Goal: Task Accomplishment & Management: Complete application form

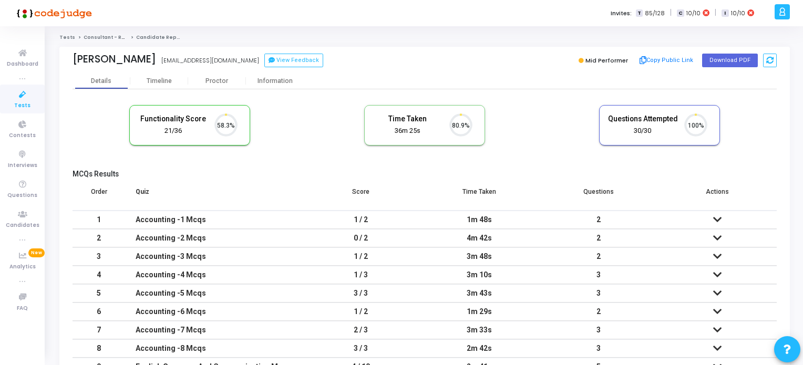
scroll to position [22, 27]
click at [18, 98] on icon at bounding box center [23, 94] width 22 height 13
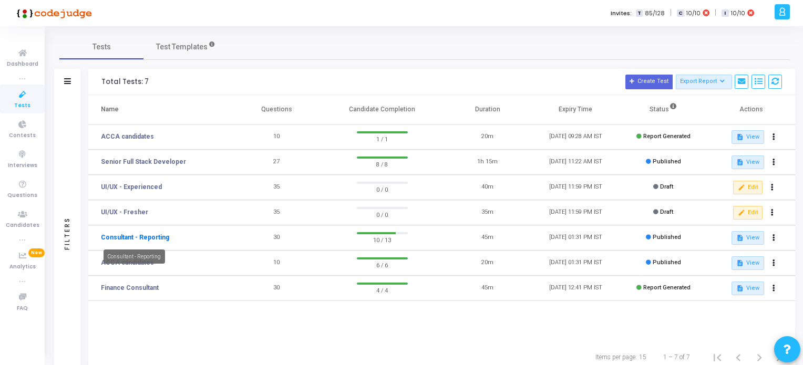
click at [156, 237] on link "Consultant - Reporting" at bounding box center [135, 237] width 68 height 9
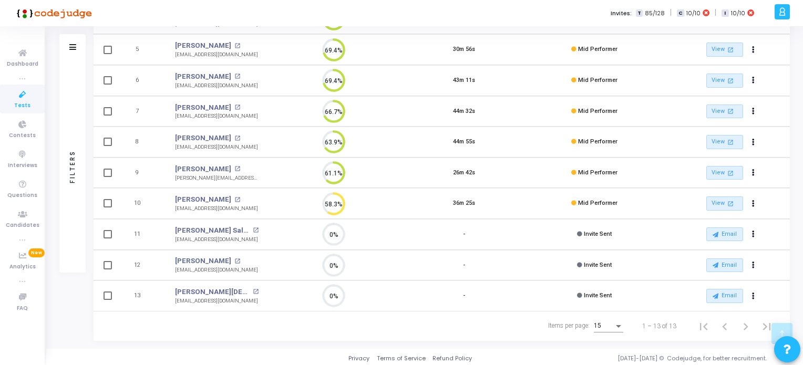
click at [25, 108] on span "Tests" at bounding box center [22, 105] width 16 height 9
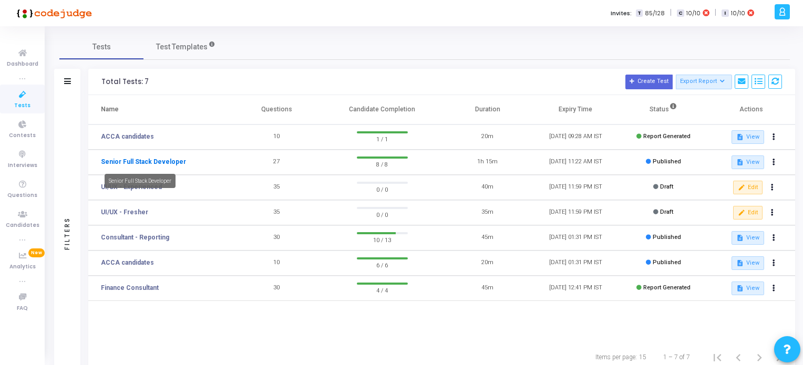
click at [145, 161] on link "Senior Full Stack Developer" at bounding box center [143, 161] width 85 height 9
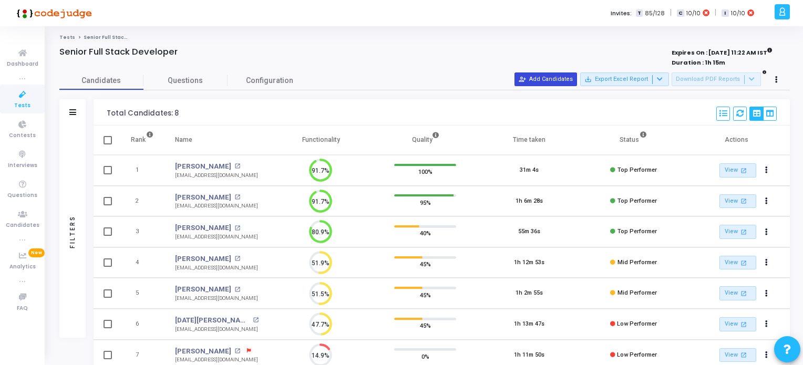
click at [566, 76] on button "person_add_alt Add Candidates" at bounding box center [546, 80] width 63 height 14
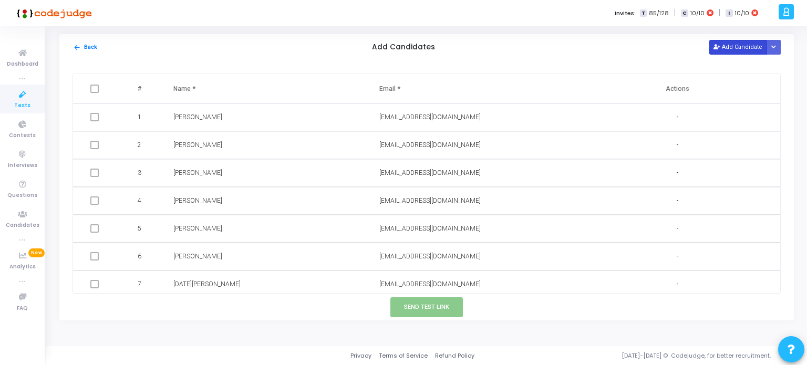
click at [742, 47] on button "Add Candidate" at bounding box center [739, 47] width 58 height 14
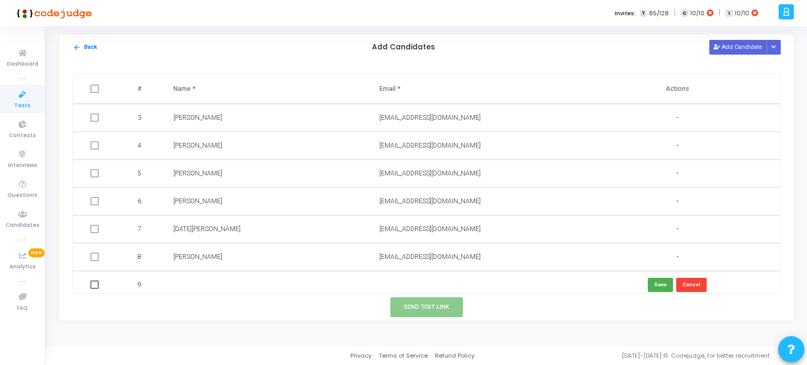
scroll to position [60, 0]
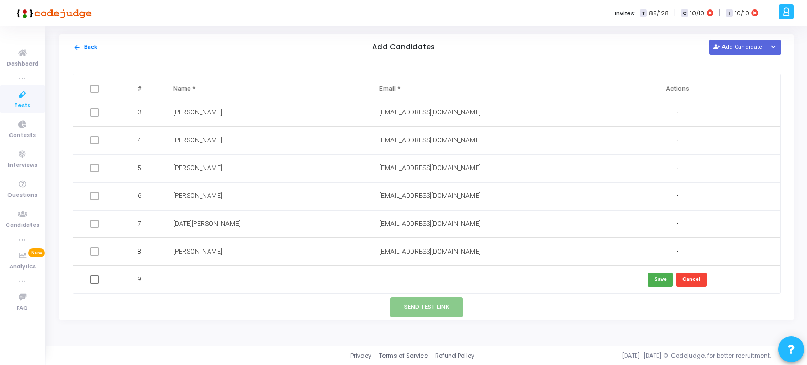
click at [394, 281] on input "text" at bounding box center [444, 279] width 128 height 17
paste input "[EMAIL_ADDRESS][PERSON_NAME][DOMAIN_NAME]"
type input "[EMAIL_ADDRESS][PERSON_NAME][DOMAIN_NAME]"
click at [309, 273] on div at bounding box center [264, 279] width 183 height 17
click at [189, 282] on input "text" at bounding box center [237, 279] width 128 height 17
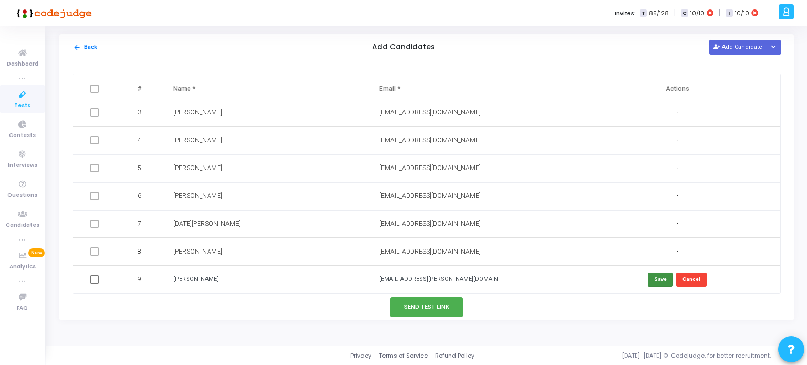
type input "[PERSON_NAME]"
click at [652, 276] on button "Save" at bounding box center [660, 280] width 25 height 14
click at [738, 46] on button "Add Candidate" at bounding box center [739, 47] width 58 height 14
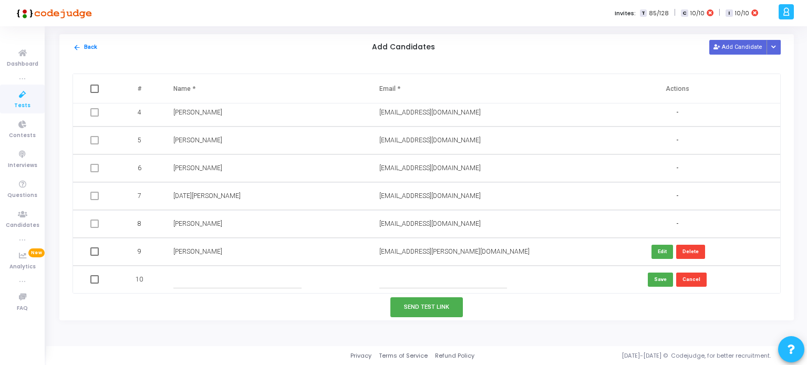
scroll to position [88, 0]
click at [425, 280] on input "text" at bounding box center [444, 279] width 128 height 17
paste input "[EMAIL_ADDRESS][DOMAIN_NAME]"
type input "[EMAIL_ADDRESS][DOMAIN_NAME]"
click at [222, 276] on input "text" at bounding box center [237, 279] width 128 height 17
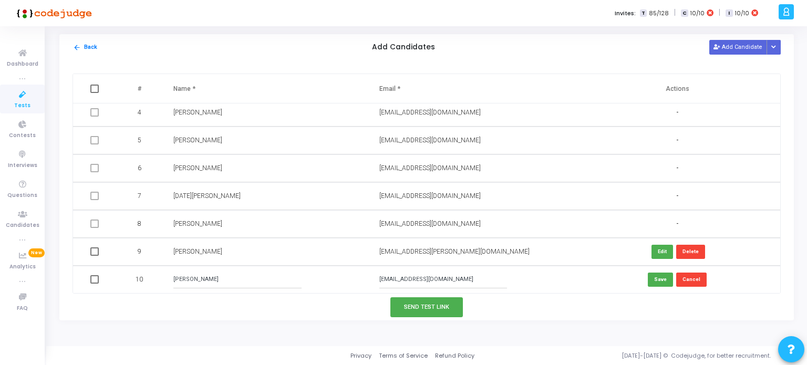
type input "[PERSON_NAME]"
click at [735, 49] on button "Add Candidate" at bounding box center [739, 47] width 58 height 14
click at [652, 281] on button "Save" at bounding box center [660, 280] width 25 height 14
click at [732, 47] on button "Add Candidate" at bounding box center [739, 47] width 58 height 14
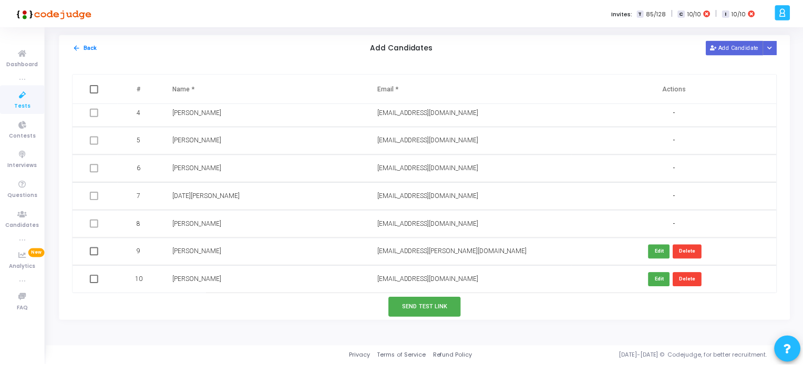
scroll to position [116, 0]
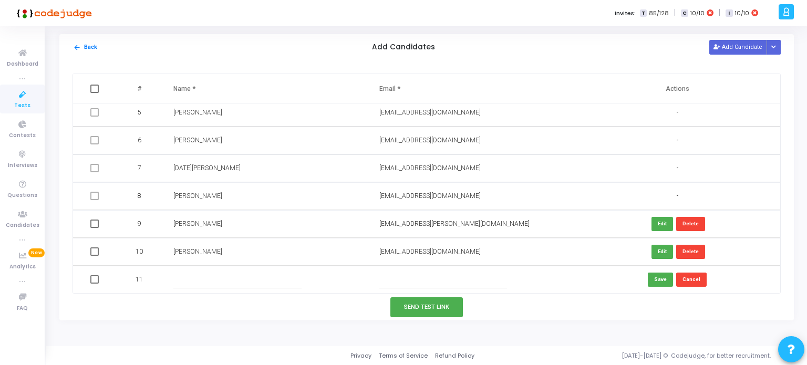
click at [381, 285] on input "text" at bounding box center [444, 279] width 128 height 17
paste input "[EMAIL_ADDRESS][DOMAIN_NAME]"
type input "[EMAIL_ADDRESS][DOMAIN_NAME]"
click at [293, 268] on td at bounding box center [266, 280] width 206 height 28
click at [208, 278] on input "text" at bounding box center [237, 279] width 128 height 17
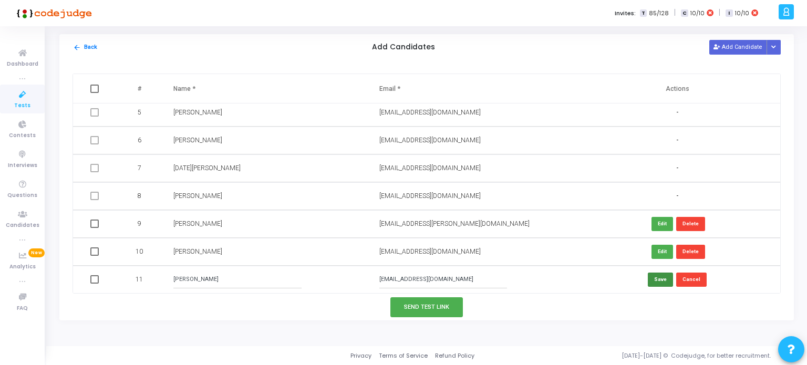
type input "[PERSON_NAME]"
click at [650, 282] on button "Save" at bounding box center [660, 280] width 25 height 14
drag, startPoint x: 90, startPoint y: 224, endPoint x: 103, endPoint y: 257, distance: 35.4
click at [91, 224] on span at bounding box center [94, 224] width 8 height 8
click at [94, 228] on input "checkbox" at bounding box center [94, 228] width 1 height 1
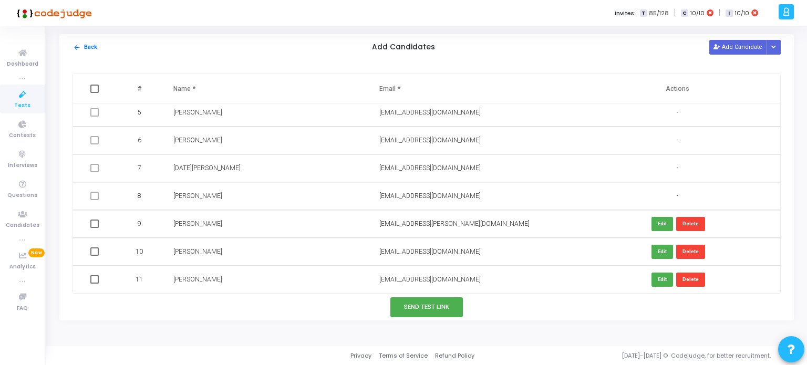
checkbox input "true"
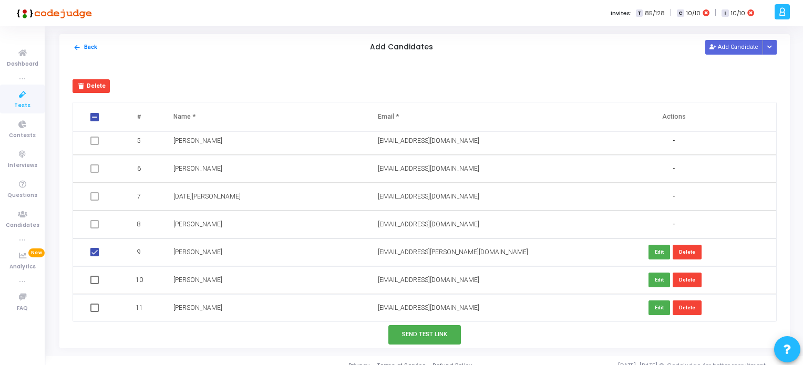
click at [95, 278] on span at bounding box center [94, 280] width 8 height 8
click at [95, 284] on input "checkbox" at bounding box center [94, 284] width 1 height 1
checkbox input "true"
click at [94, 309] on span at bounding box center [94, 308] width 8 height 8
click at [94, 312] on input "checkbox" at bounding box center [94, 312] width 1 height 1
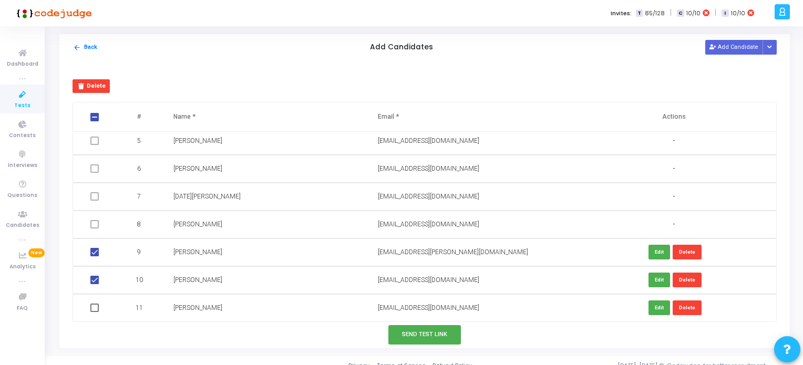
checkbox input "true"
click at [418, 335] on button "Send Test Link" at bounding box center [424, 334] width 73 height 19
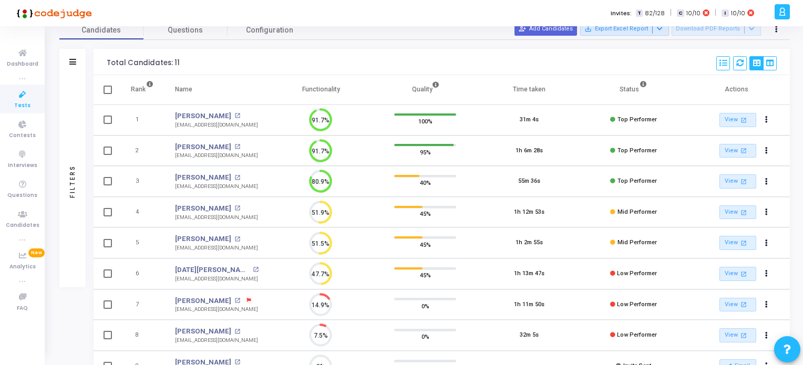
scroll to position [25, 0]
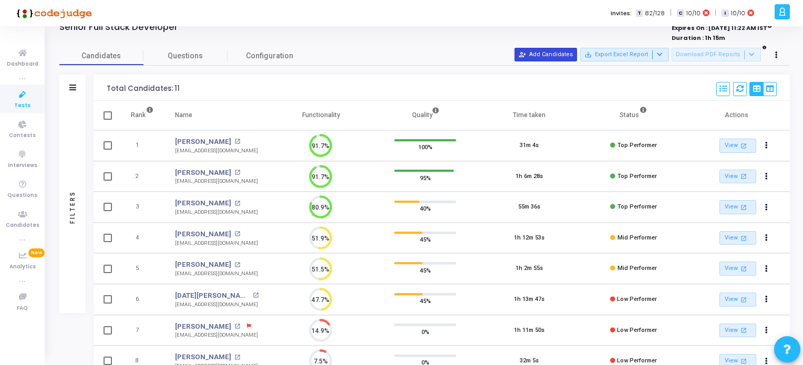
click at [549, 57] on button "person_add_alt Add Candidates" at bounding box center [546, 55] width 63 height 14
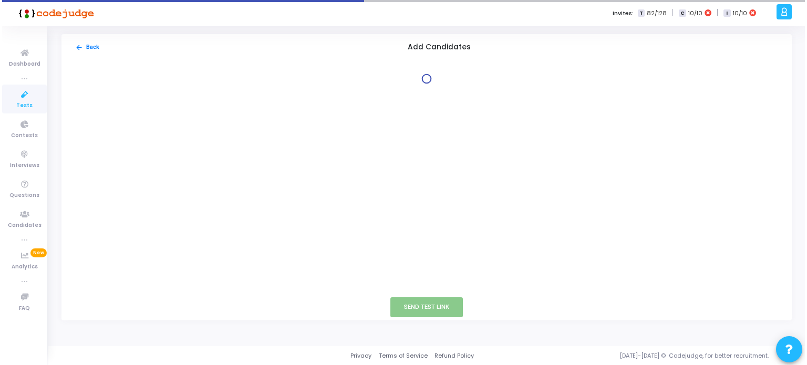
scroll to position [0, 0]
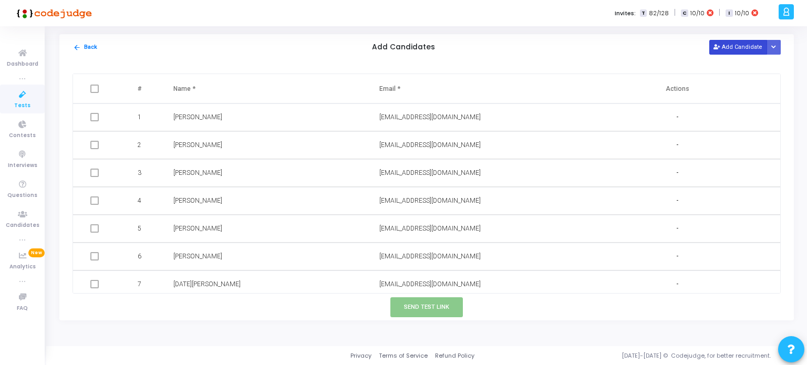
click at [743, 49] on button "Add Candidate" at bounding box center [739, 47] width 58 height 14
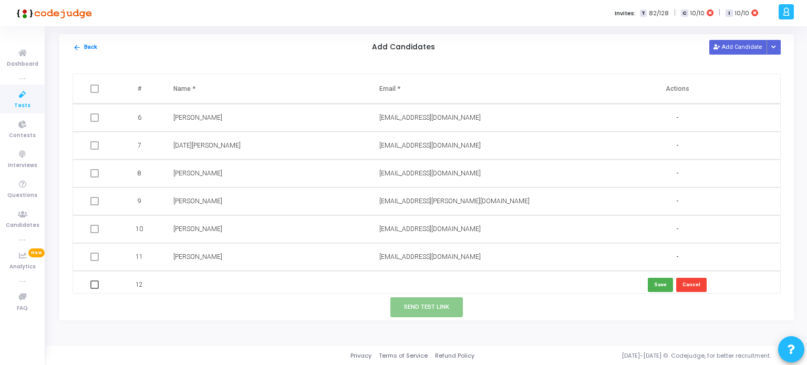
scroll to position [144, 0]
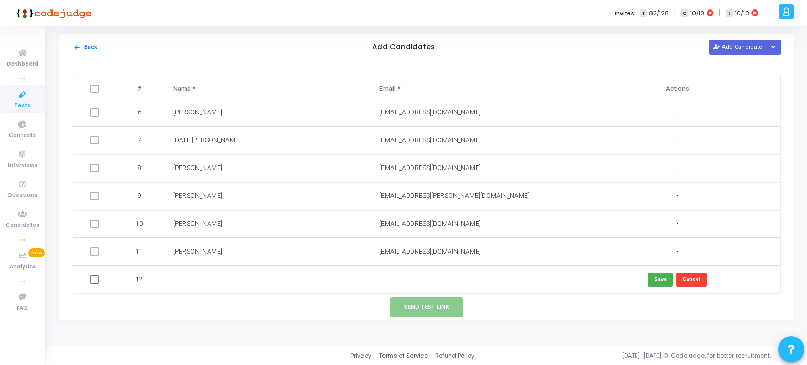
click at [383, 279] on input "text" at bounding box center [444, 279] width 128 height 17
paste input "[EMAIL_ADDRESS][DOMAIN_NAME]"
type input "[EMAIL_ADDRESS][DOMAIN_NAME]"
click at [226, 277] on input "text" at bounding box center [237, 279] width 128 height 17
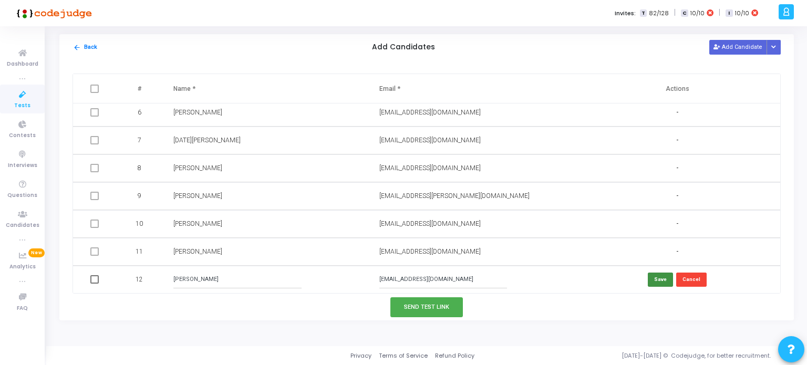
type input "[PERSON_NAME]"
click at [659, 279] on button "Save" at bounding box center [660, 280] width 25 height 14
click at [436, 307] on button "Send Test Link" at bounding box center [427, 307] width 73 height 19
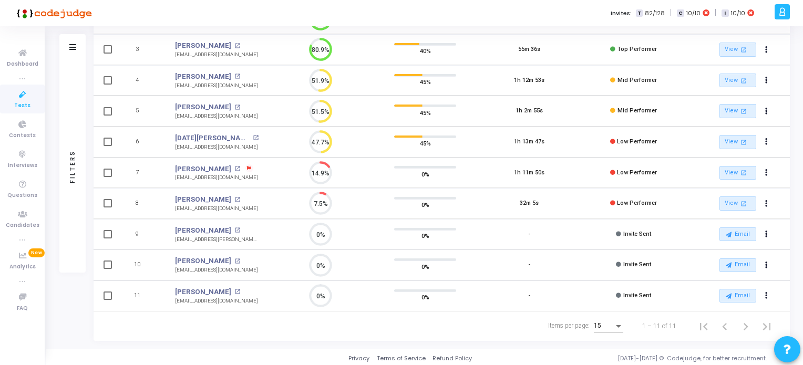
scroll to position [25, 0]
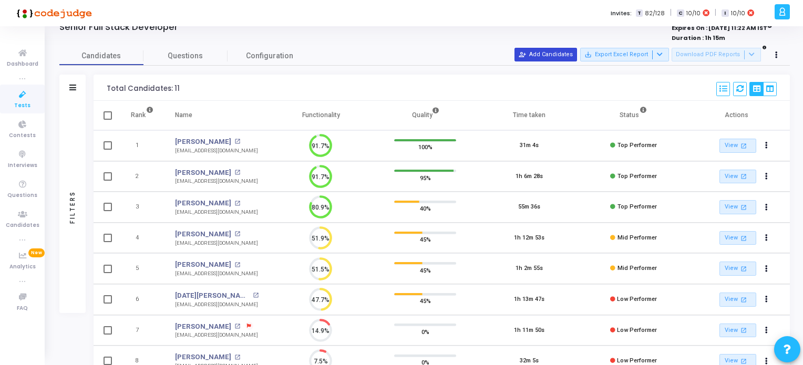
click at [564, 56] on button "person_add_alt Add Candidates" at bounding box center [546, 55] width 63 height 14
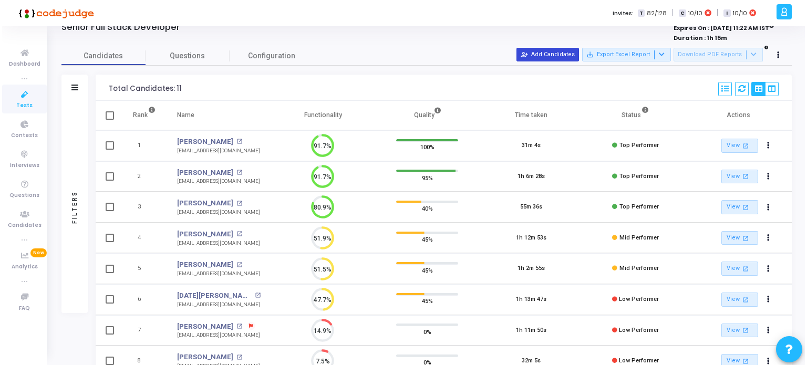
scroll to position [0, 0]
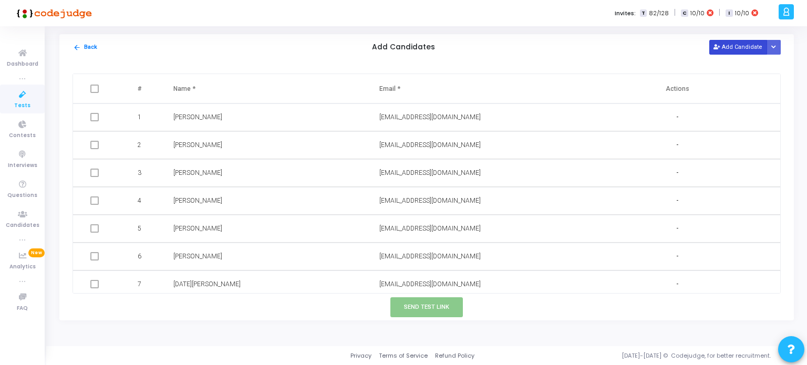
click at [740, 49] on button "Add Candidate" at bounding box center [739, 47] width 58 height 14
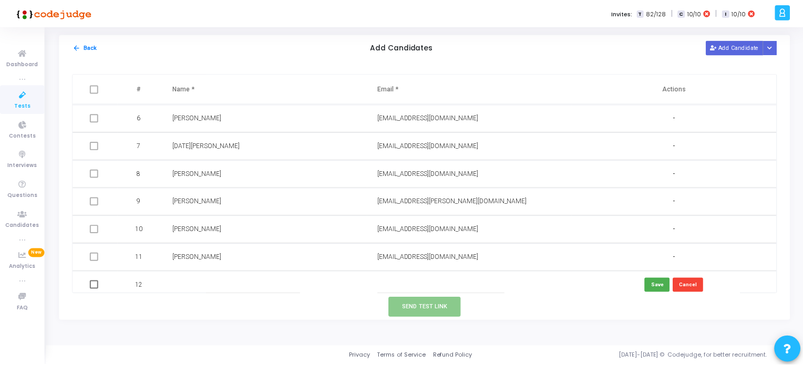
scroll to position [144, 0]
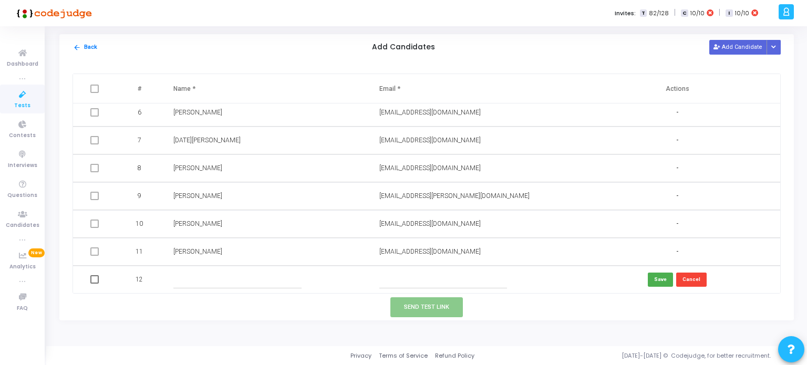
click at [397, 280] on input "text" at bounding box center [444, 279] width 128 height 17
paste input "[EMAIL_ADDRESS][DOMAIN_NAME]"
type input "[EMAIL_ADDRESS][DOMAIN_NAME]"
click at [263, 282] on input "text" at bounding box center [237, 279] width 128 height 17
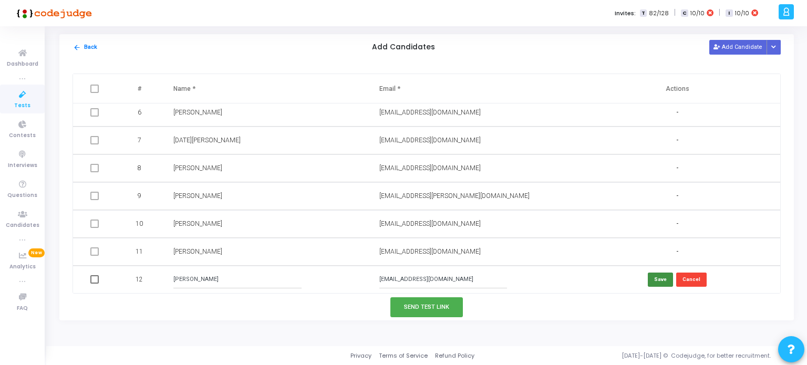
type input "[PERSON_NAME]"
click at [655, 280] on button "Save" at bounding box center [660, 280] width 25 height 14
click at [440, 309] on button "Send Test Link" at bounding box center [427, 307] width 73 height 19
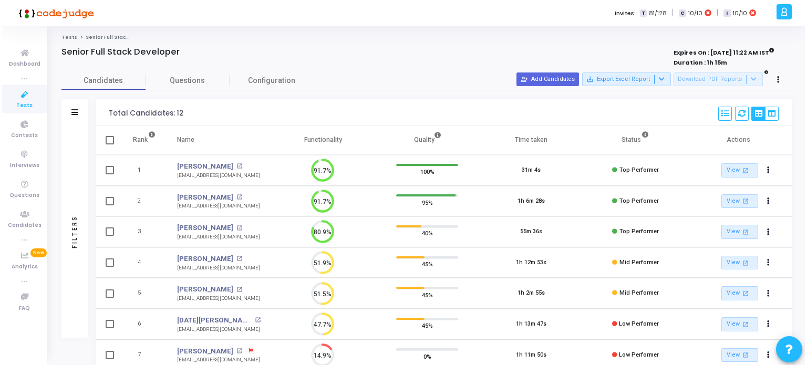
scroll to position [0, 0]
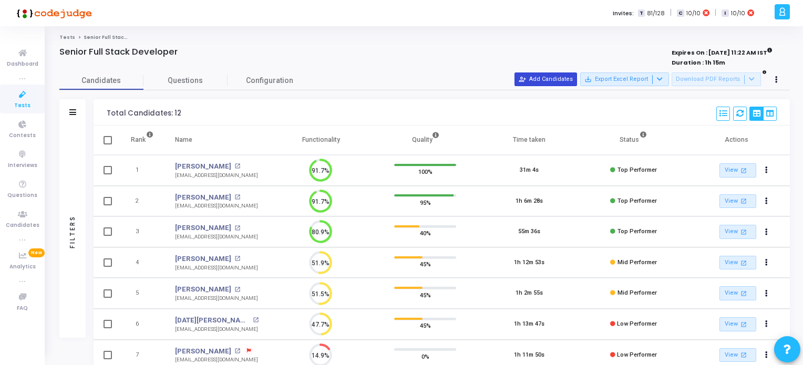
click at [570, 81] on button "person_add_alt Add Candidates" at bounding box center [546, 80] width 63 height 14
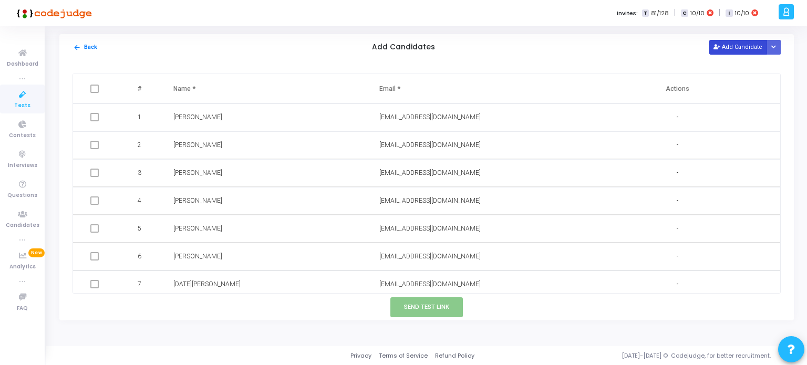
click at [735, 48] on button "Add Candidate" at bounding box center [739, 47] width 58 height 14
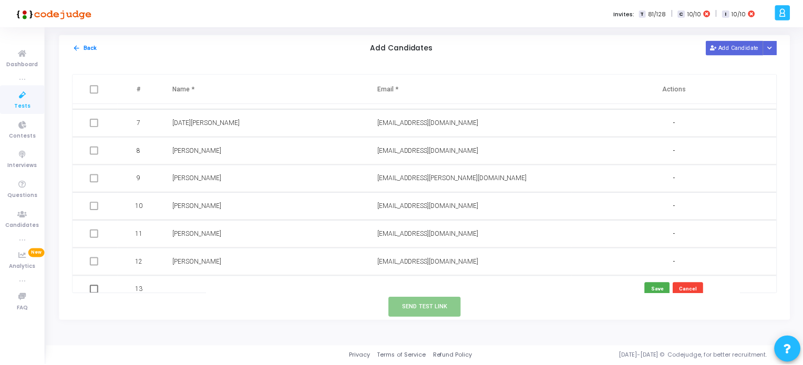
scroll to position [172, 0]
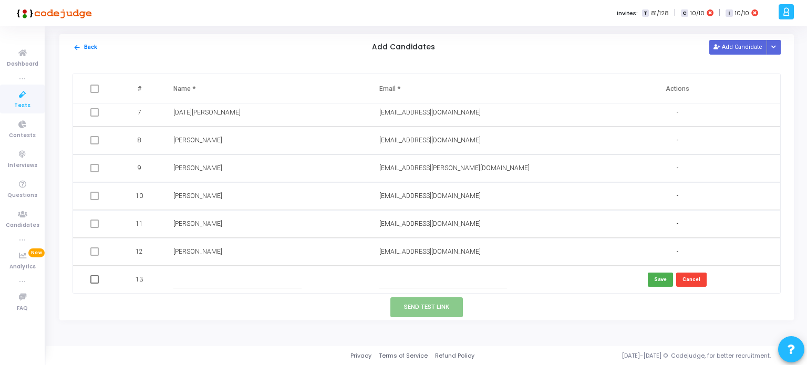
click at [402, 284] on input "text" at bounding box center [444, 279] width 128 height 17
paste input "pagarekshitija17@gmail.com"
type input "pagarekshitija17@gmail.com"
click at [275, 279] on input "text" at bounding box center [237, 279] width 128 height 17
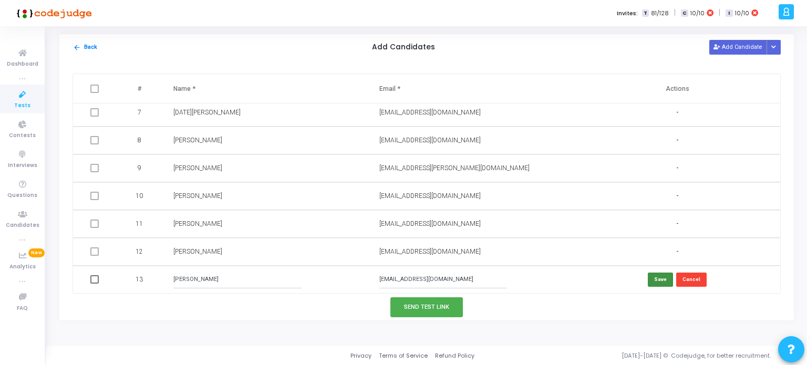
type input "Kshitija Pagare"
click at [656, 276] on button "Save" at bounding box center [660, 280] width 25 height 14
click at [414, 309] on button "Send Test Link" at bounding box center [427, 307] width 73 height 19
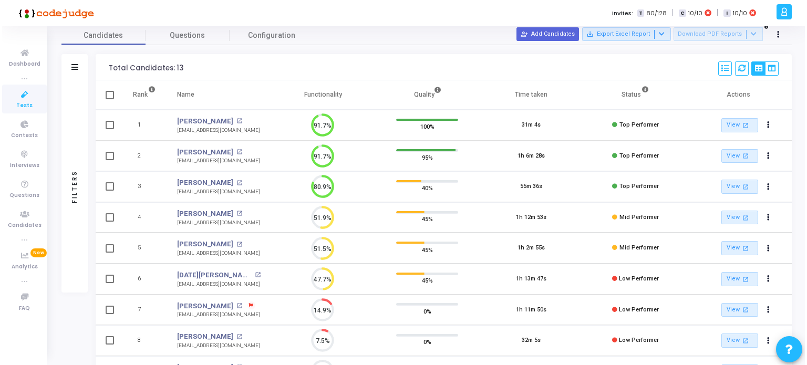
scroll to position [0, 0]
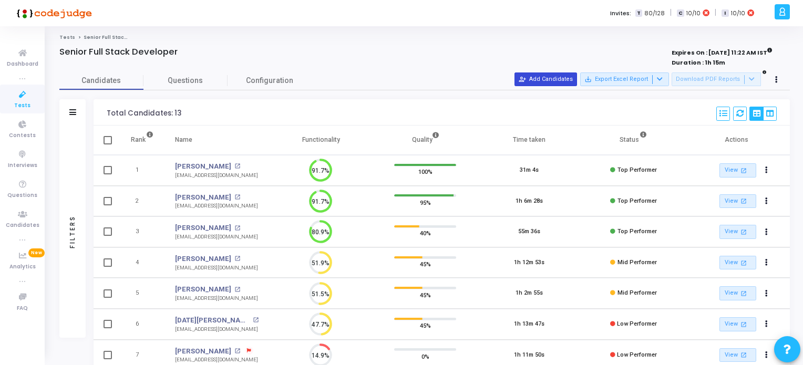
click at [556, 75] on button "person_add_alt Add Candidates" at bounding box center [546, 80] width 63 height 14
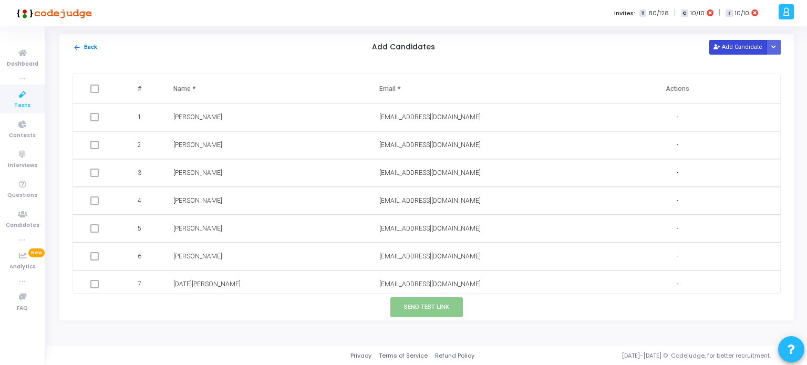
click at [738, 49] on button "Add Candidate" at bounding box center [739, 47] width 58 height 14
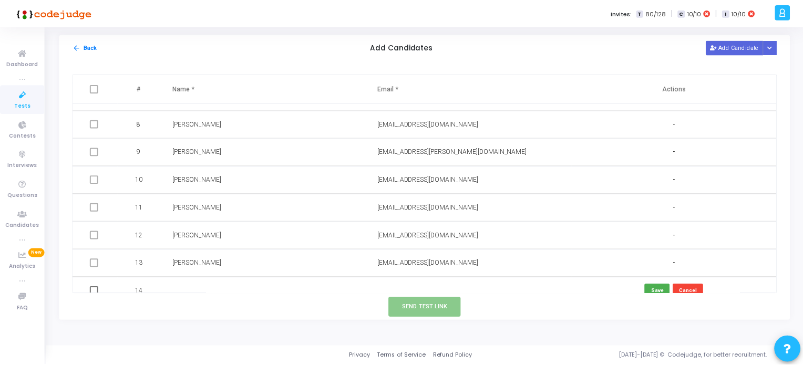
scroll to position [200, 0]
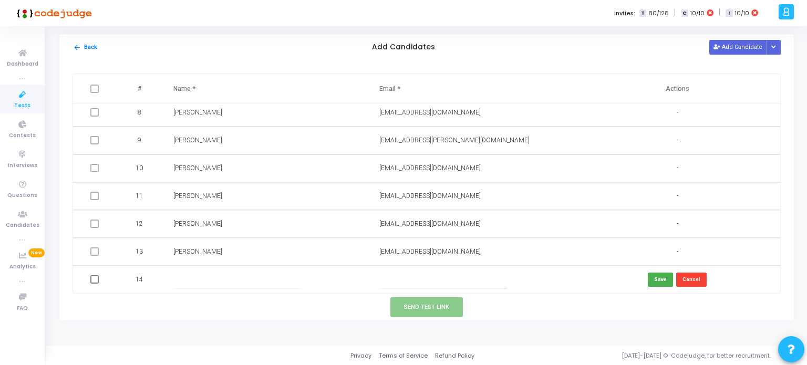
click at [402, 281] on input "text" at bounding box center [444, 279] width 128 height 17
paste input "ninadbhoir010@gmail.com"
type input "ninadbhoir010@gmail.com"
click at [240, 282] on input "text" at bounding box center [237, 279] width 128 height 17
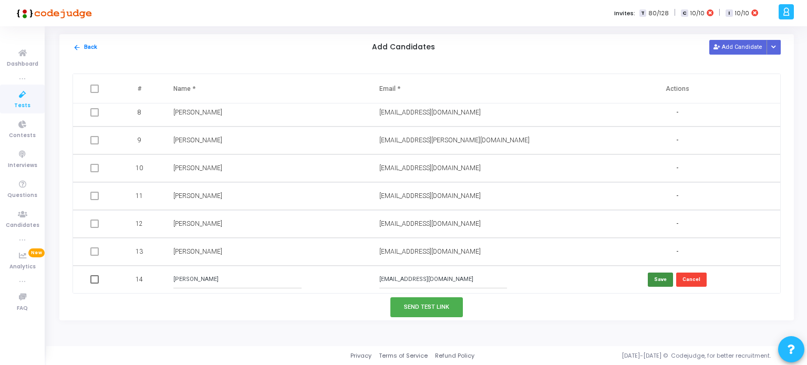
type input "Ninad Bhoir"
click at [658, 275] on button "Save" at bounding box center [660, 280] width 25 height 14
click at [449, 306] on button "Send Test Link" at bounding box center [427, 307] width 73 height 19
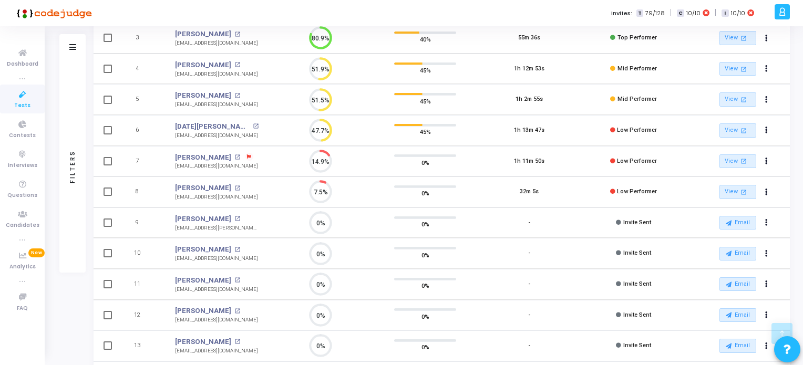
scroll to position [274, 0]
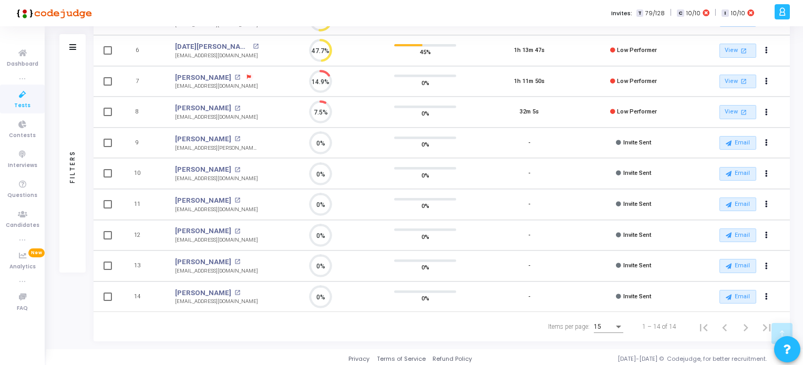
click at [23, 100] on icon at bounding box center [23, 94] width 22 height 13
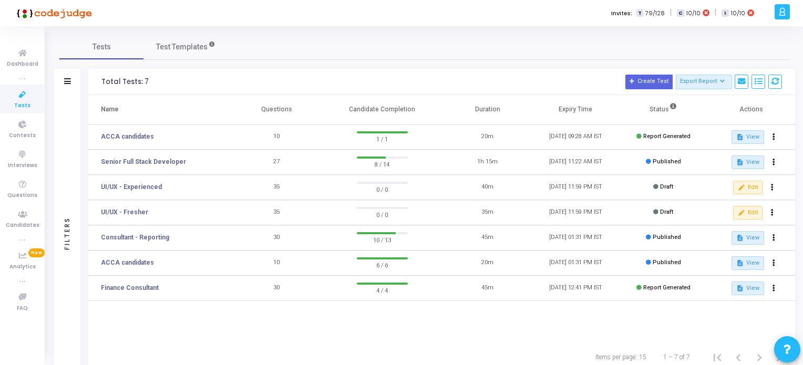
scroll to position [34, 0]
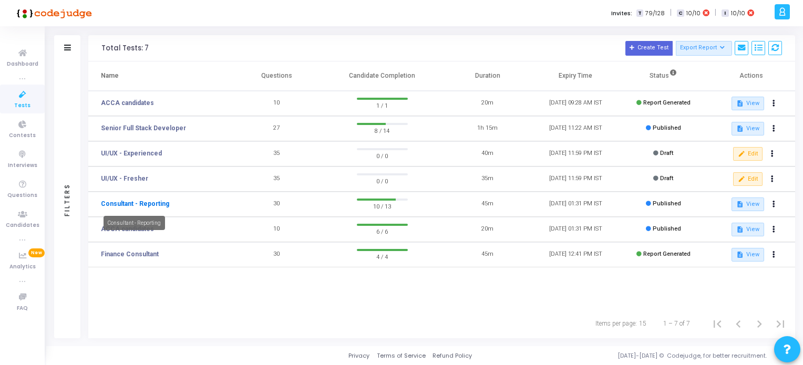
click at [148, 206] on link "Consultant - Reporting" at bounding box center [135, 203] width 68 height 9
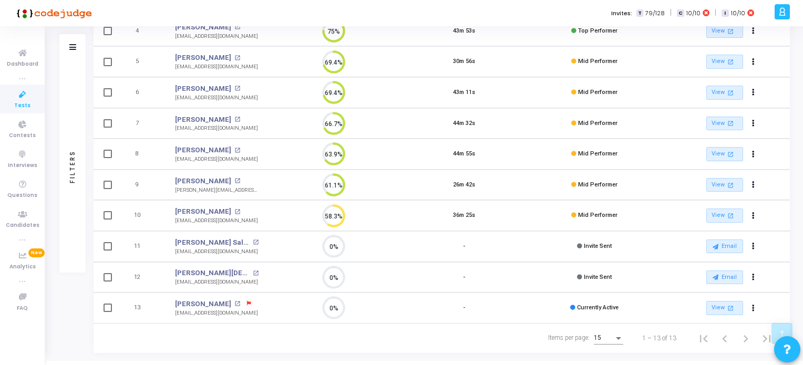
scroll to position [244, 0]
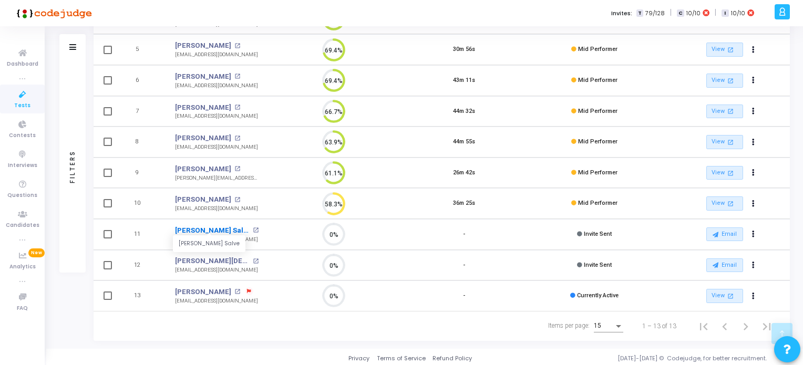
click at [194, 228] on link "[PERSON_NAME] Salve" at bounding box center [212, 231] width 75 height 11
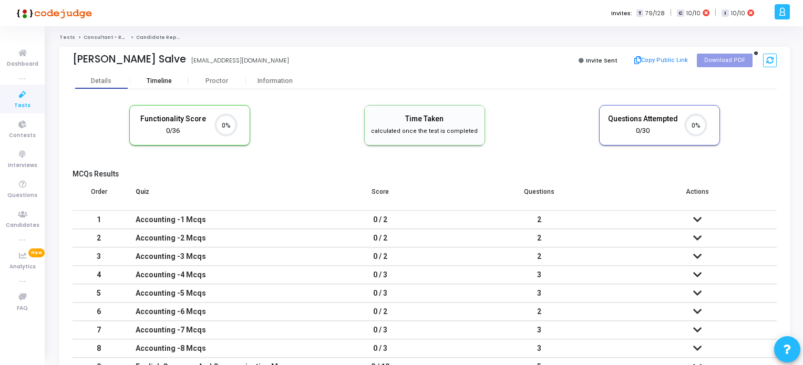
click at [151, 81] on div "Timeline" at bounding box center [159, 81] width 25 height 8
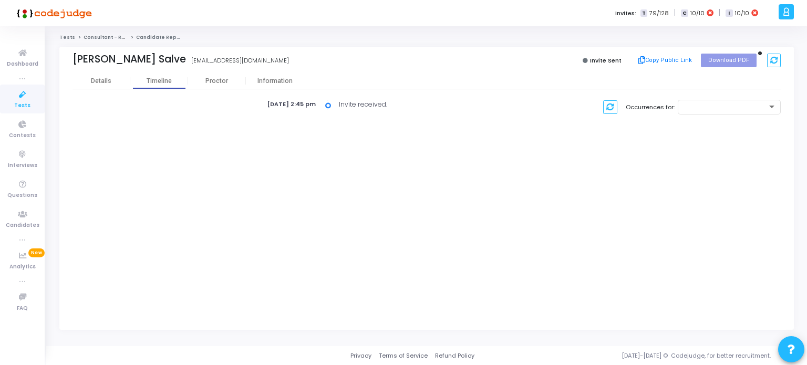
click at [17, 95] on icon at bounding box center [23, 94] width 22 height 13
